Goal: Use online tool/utility: Utilize a website feature to perform a specific function

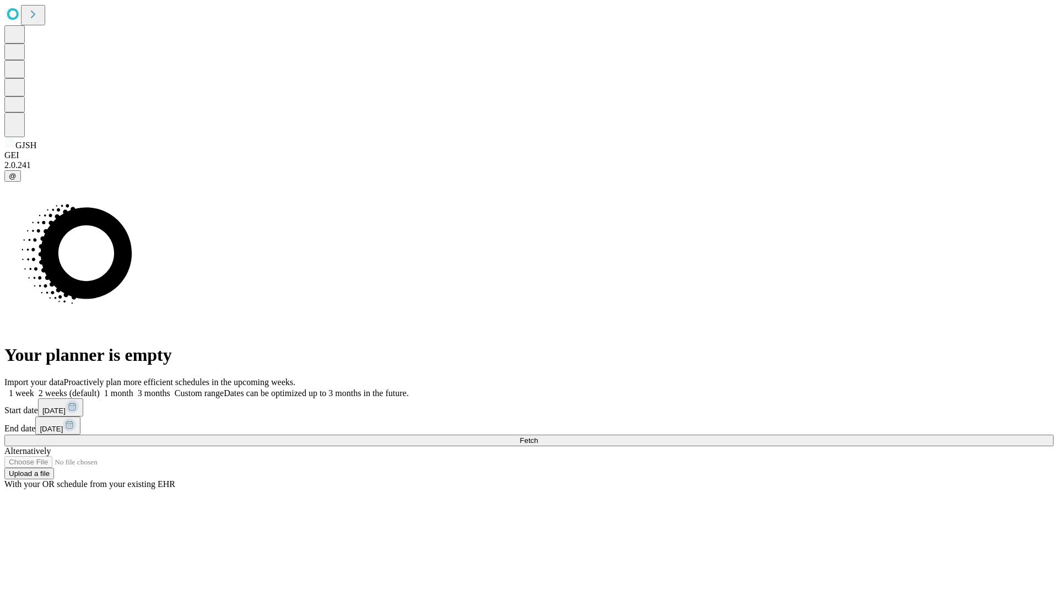
click at [538, 436] on span "Fetch" at bounding box center [529, 440] width 18 height 8
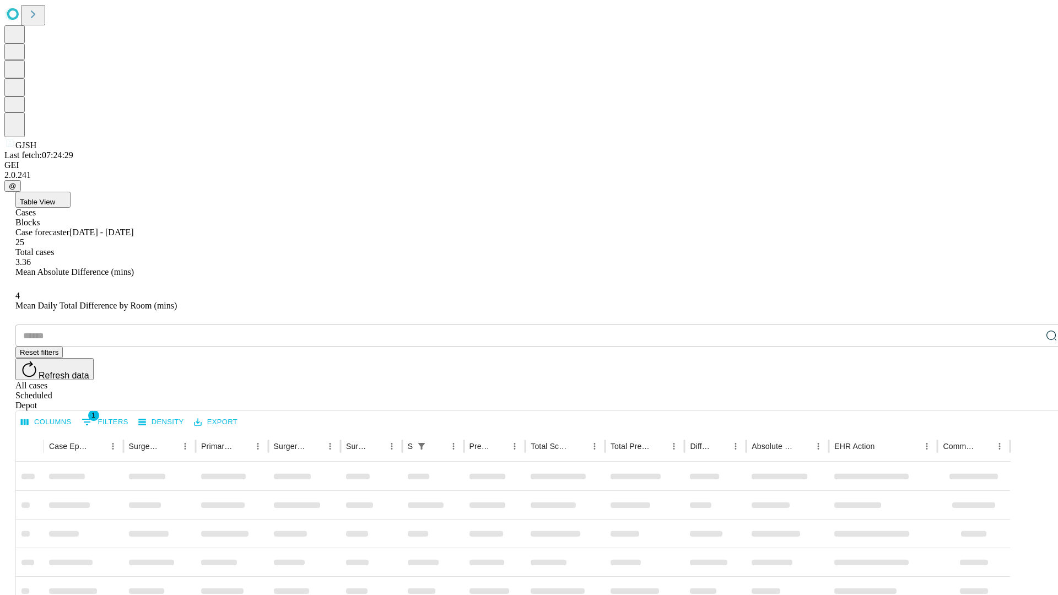
click at [55, 198] on span "Table View" at bounding box center [37, 202] width 35 height 8
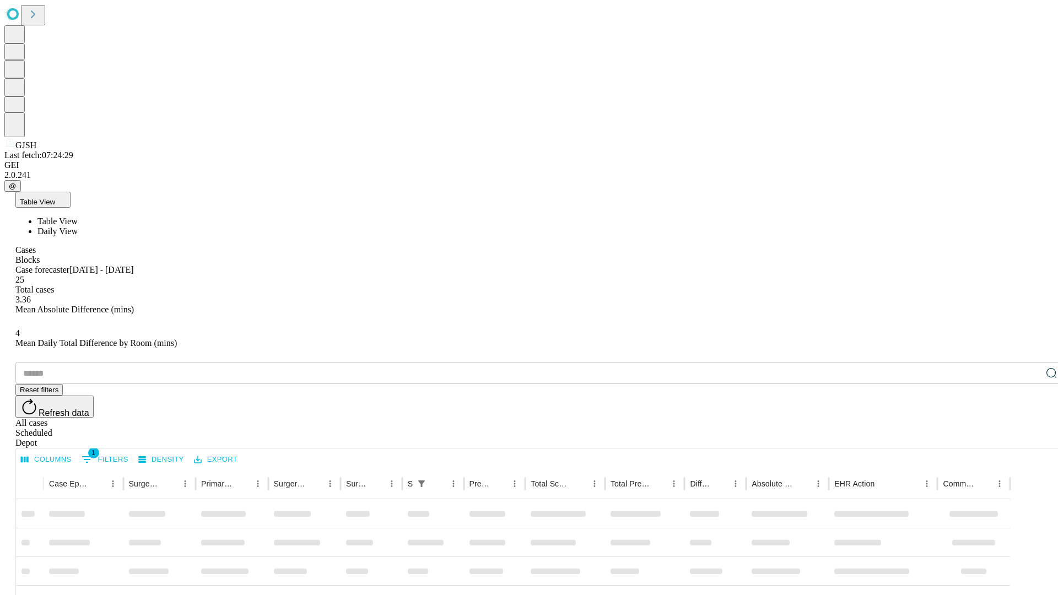
click at [78, 227] on span "Daily View" at bounding box center [57, 231] width 40 height 9
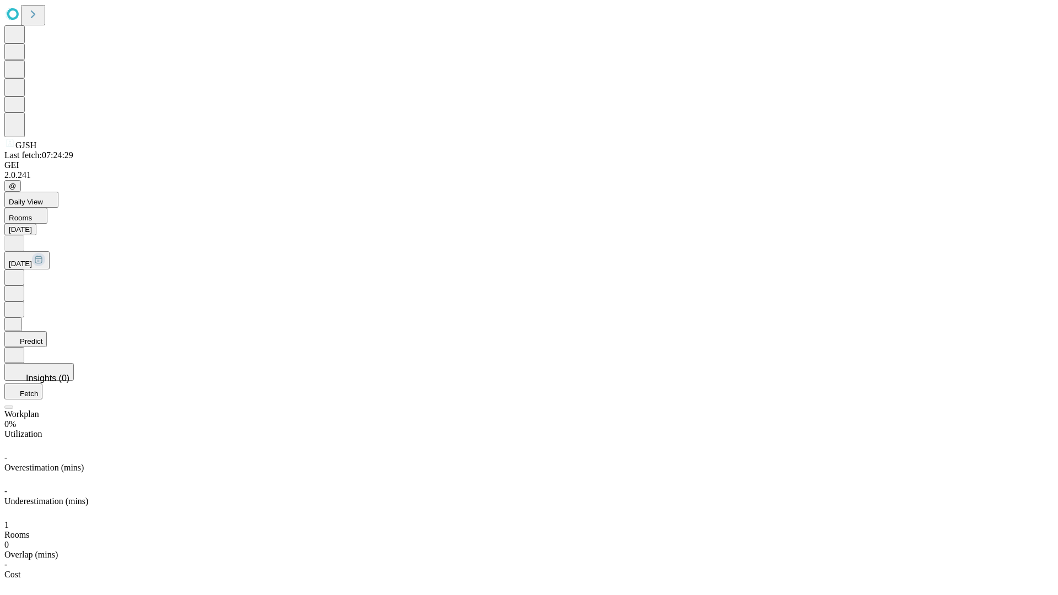
click at [47, 331] on button "Predict" at bounding box center [25, 339] width 42 height 16
